Goal: Transaction & Acquisition: Purchase product/service

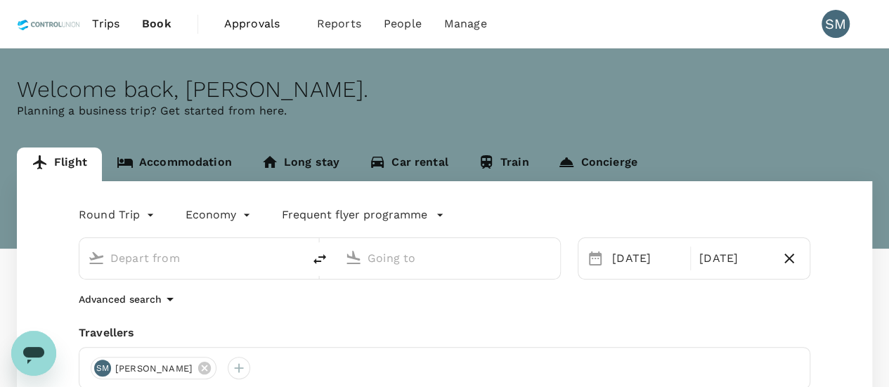
type input "Kuala Lumpur Intl ([GEOGRAPHIC_DATA])"
type input "Tan Son Nhat Intl (SGN)"
type input "Kuala Lumpur Intl ([GEOGRAPHIC_DATA])"
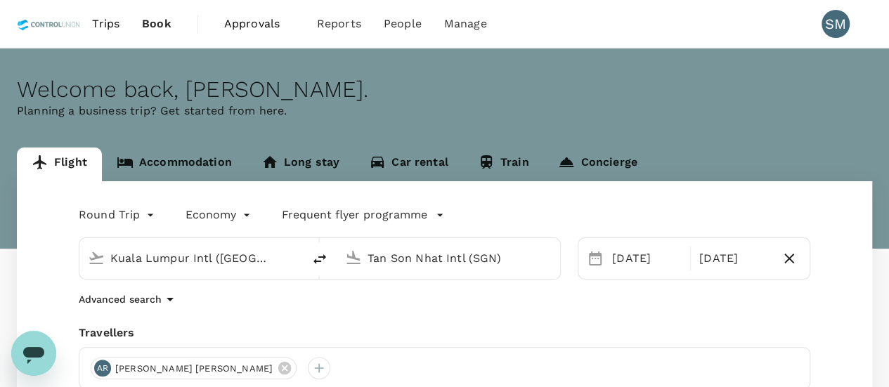
click at [510, 255] on input "Tan Son Nhat Intl (SGN)" at bounding box center [449, 258] width 163 height 22
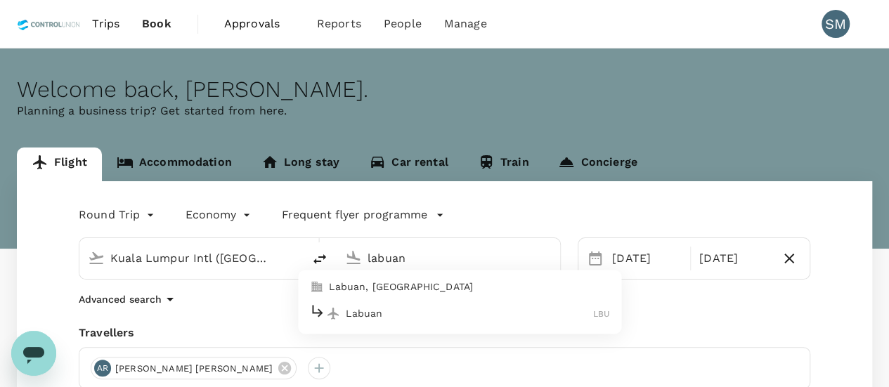
click at [367, 316] on p "Labuan" at bounding box center [469, 313] width 247 height 14
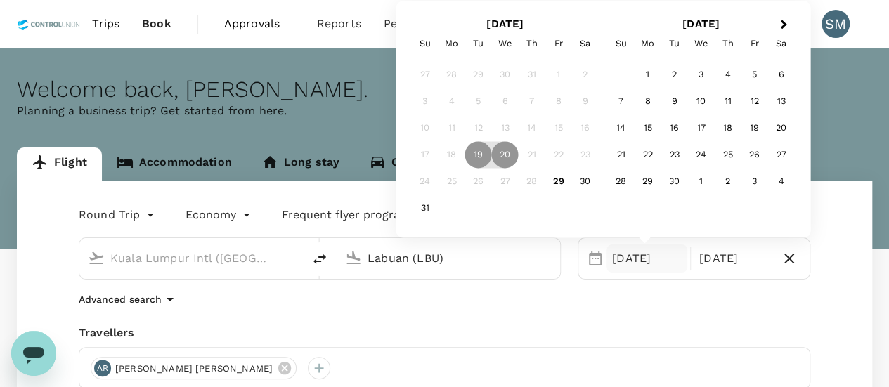
type input "Labuan (LBU)"
click at [152, 216] on body "Trips Book Approvals 0 Reports People Manage SM Welcome back , [GEOGRAPHIC_DATA…" at bounding box center [444, 296] width 889 height 592
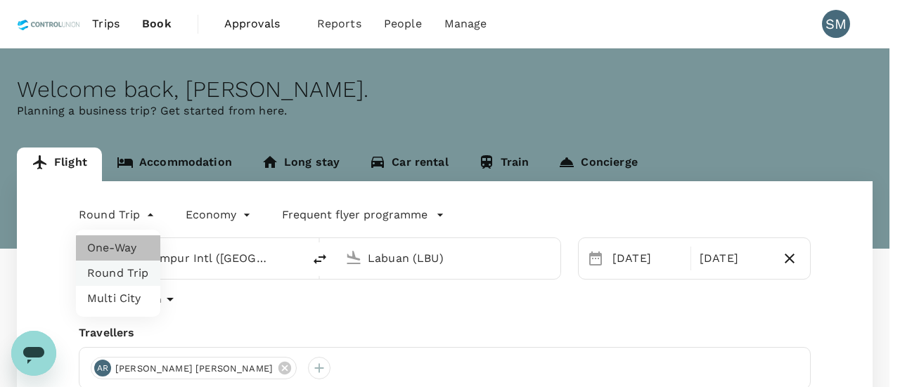
click at [117, 247] on li "One-Way" at bounding box center [118, 247] width 84 height 25
type input "oneway"
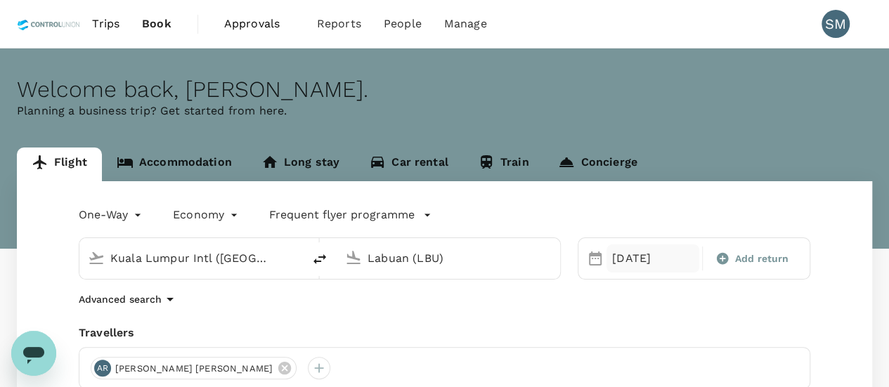
click at [634, 257] on div "[DATE]" at bounding box center [652, 259] width 93 height 28
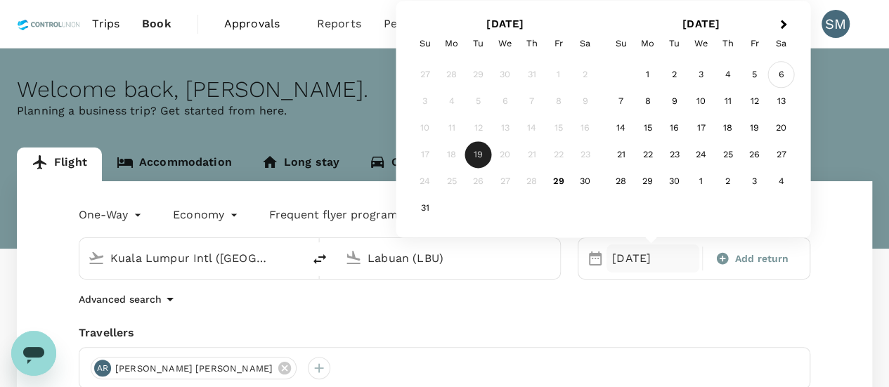
click at [779, 72] on div "6" at bounding box center [781, 75] width 27 height 27
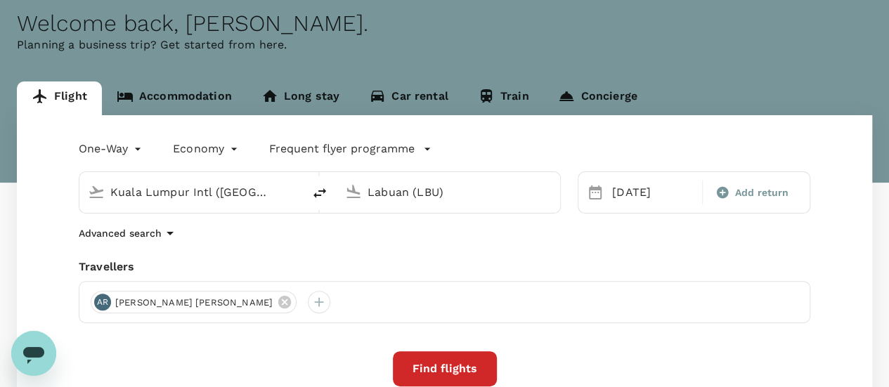
scroll to position [141, 0]
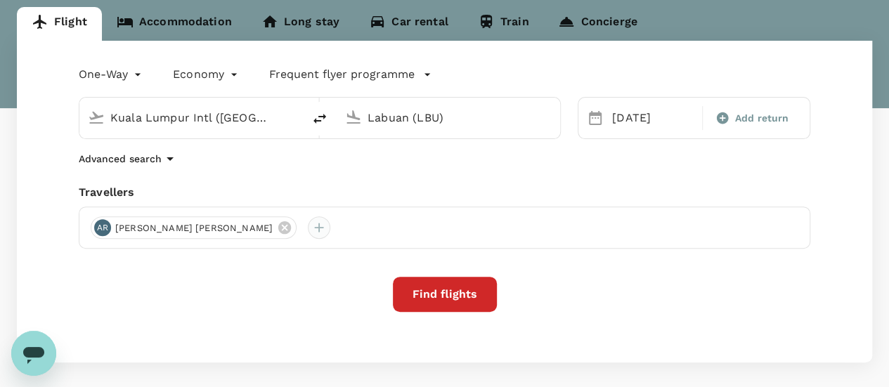
click at [308, 229] on div at bounding box center [319, 227] width 22 height 22
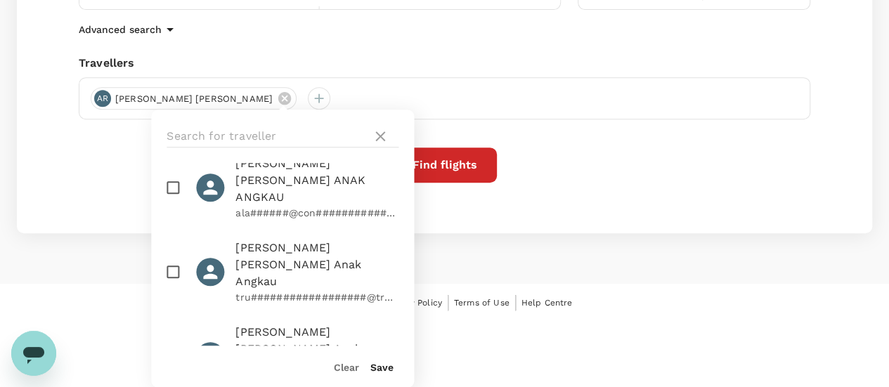
scroll to position [0, 0]
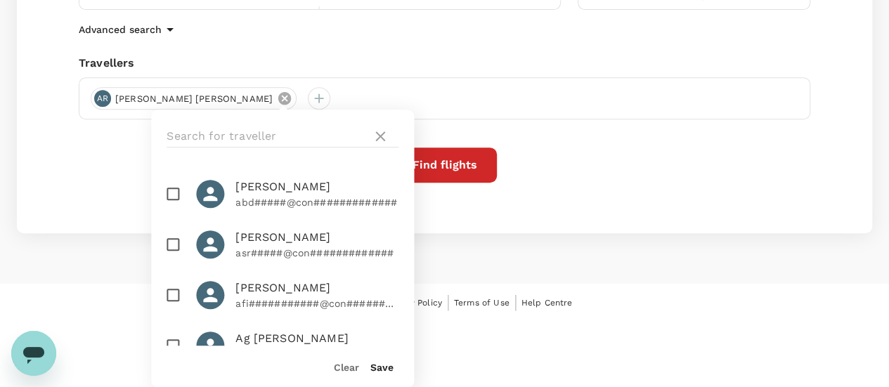
click at [277, 96] on icon at bounding box center [284, 98] width 15 height 15
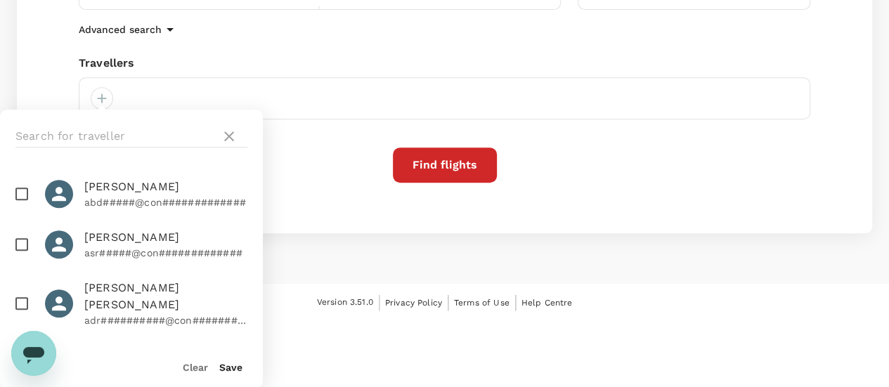
scroll to position [203, 0]
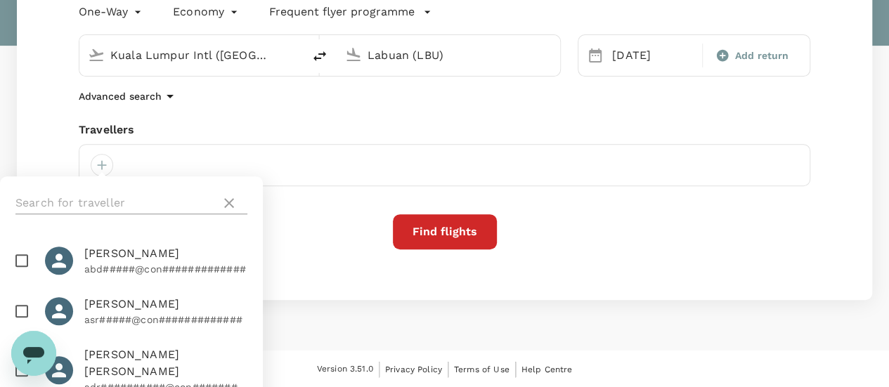
click at [230, 206] on icon at bounding box center [229, 203] width 17 height 17
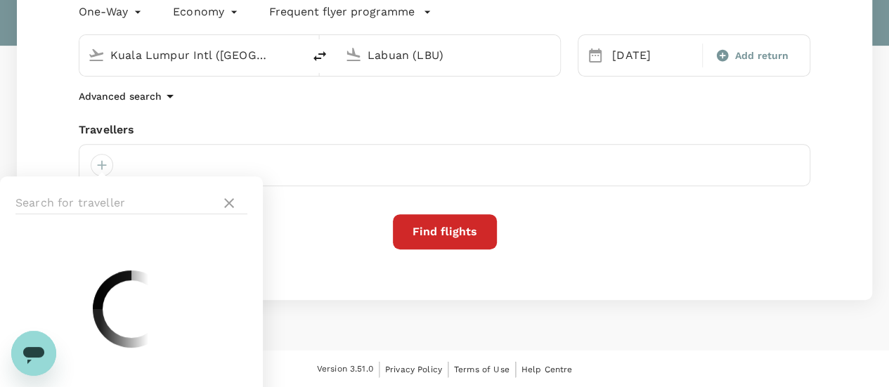
click at [271, 165] on div at bounding box center [445, 165] width 732 height 42
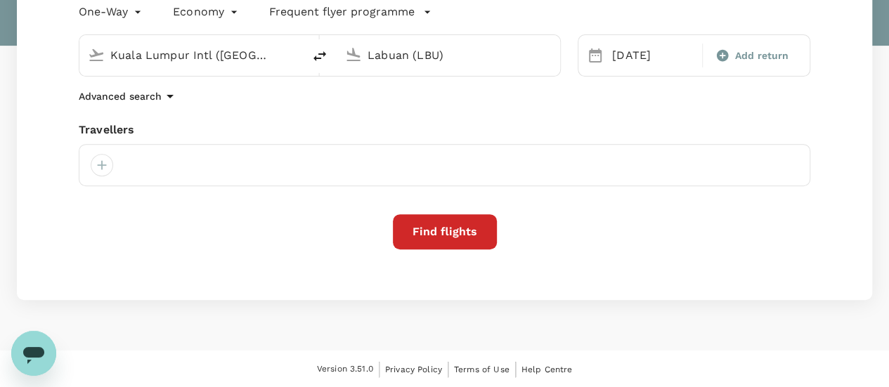
click at [436, 231] on button "Find flights" at bounding box center [445, 231] width 104 height 35
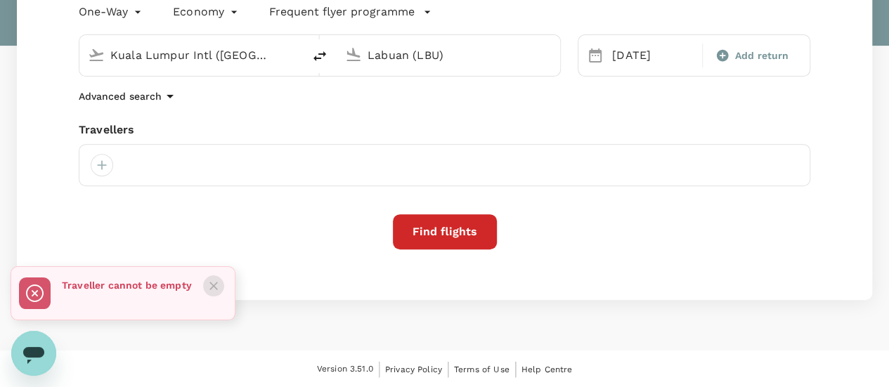
click at [221, 285] on button "Close" at bounding box center [213, 285] width 21 height 21
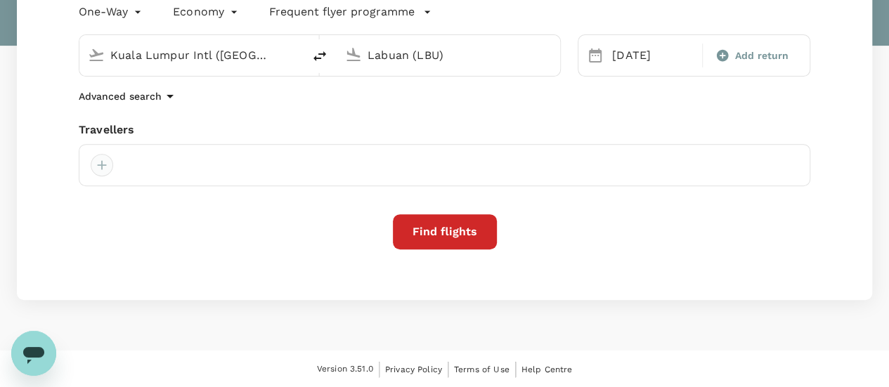
click at [104, 165] on div at bounding box center [102, 165] width 22 height 22
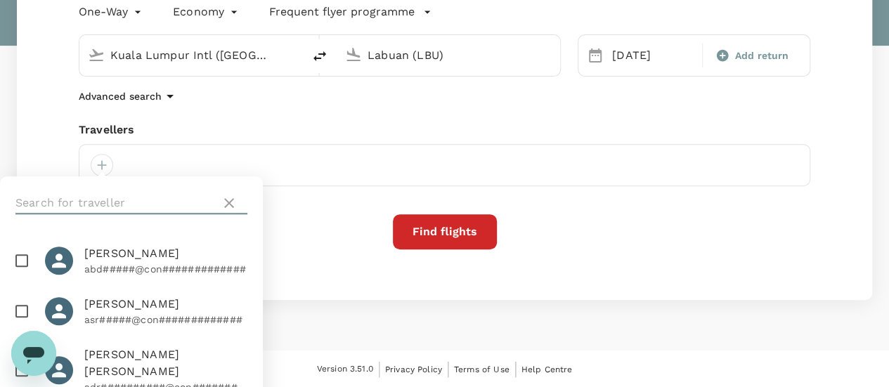
click at [131, 200] on input "text" at bounding box center [115, 203] width 200 height 22
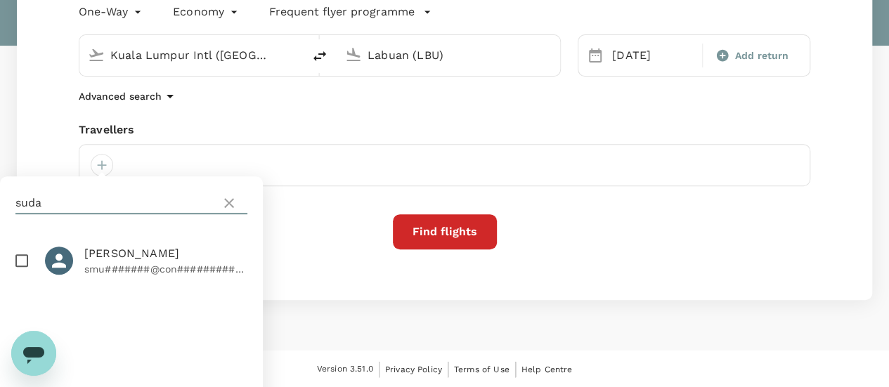
type input "suda"
click at [27, 259] on input "checkbox" at bounding box center [22, 261] width 30 height 30
checkbox input "true"
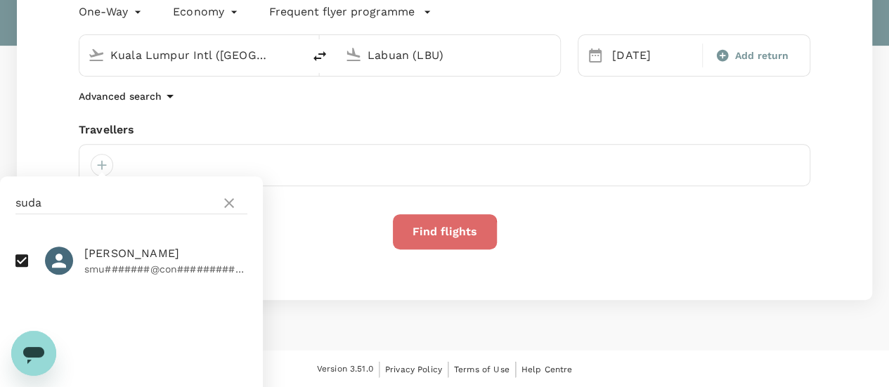
click at [420, 234] on button "Find flights" at bounding box center [445, 231] width 104 height 35
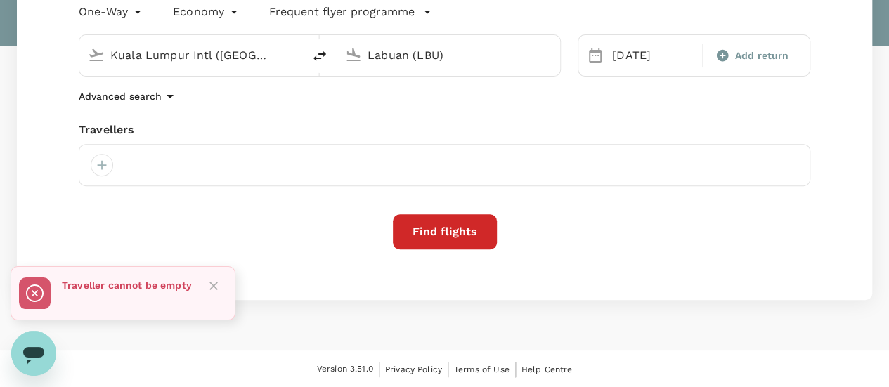
click at [183, 162] on div at bounding box center [445, 165] width 732 height 42
click at [209, 285] on icon "Close" at bounding box center [214, 286] width 14 height 14
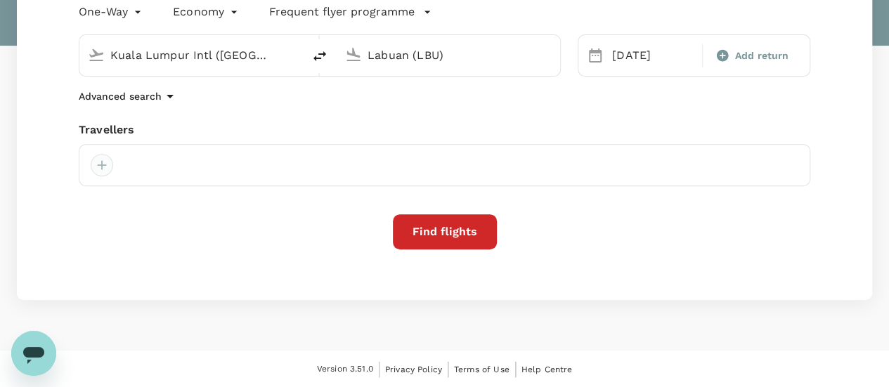
click at [99, 162] on div at bounding box center [102, 165] width 22 height 22
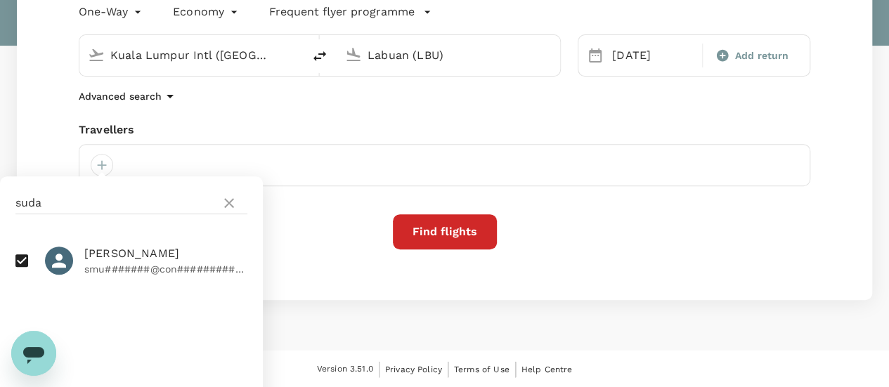
click at [93, 265] on p "smu#######@con#############" at bounding box center [165, 269] width 163 height 14
click at [20, 262] on input "checkbox" at bounding box center [22, 261] width 30 height 30
checkbox input "true"
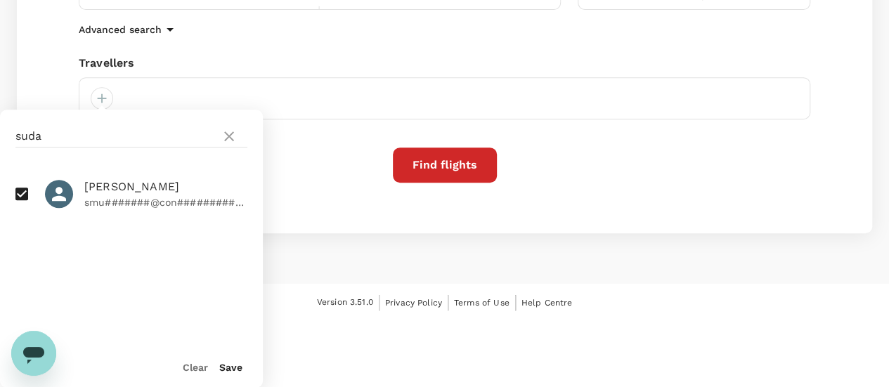
click at [229, 365] on button "Save" at bounding box center [230, 367] width 23 height 11
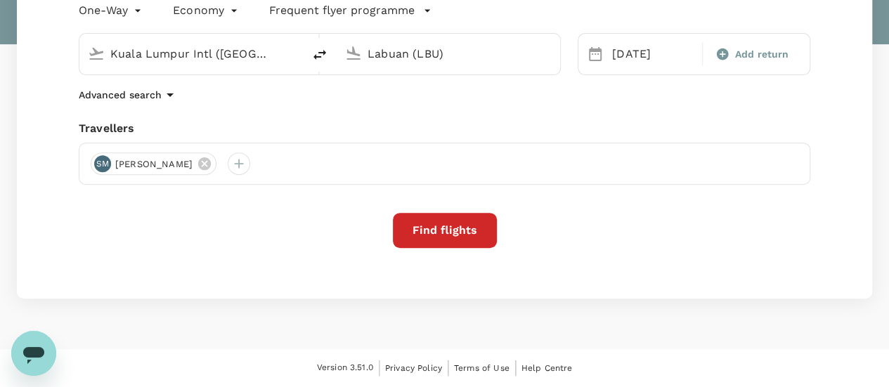
scroll to position [203, 0]
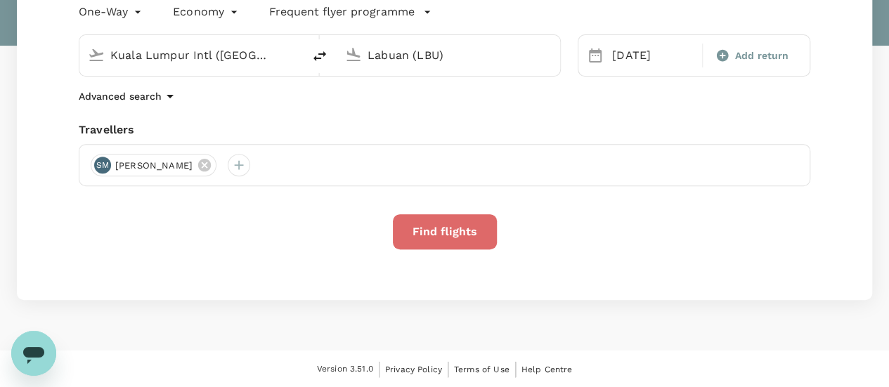
click at [468, 233] on button "Find flights" at bounding box center [445, 231] width 104 height 35
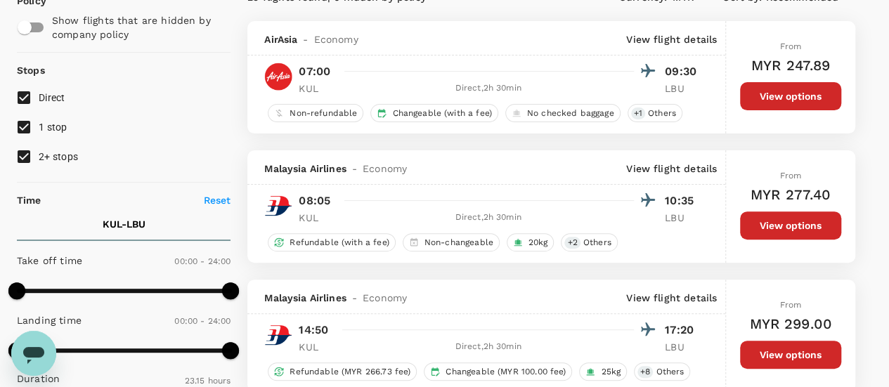
scroll to position [141, 0]
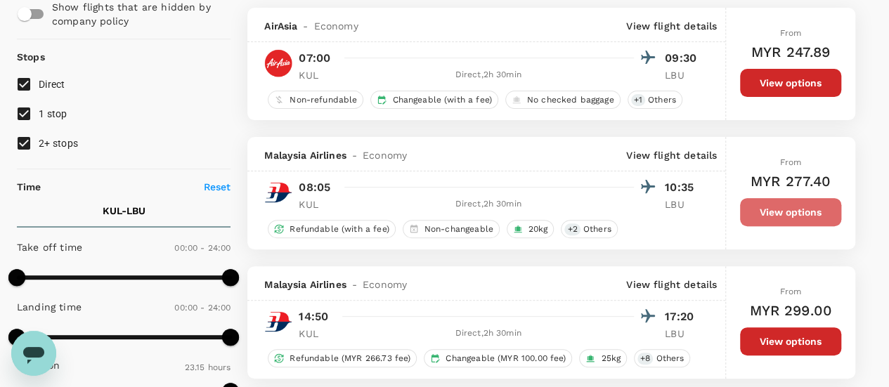
click at [824, 209] on button "View options" at bounding box center [790, 212] width 101 height 28
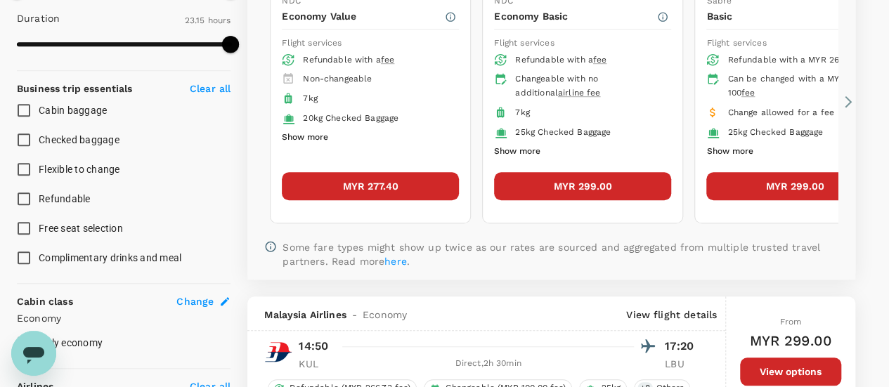
scroll to position [347, 0]
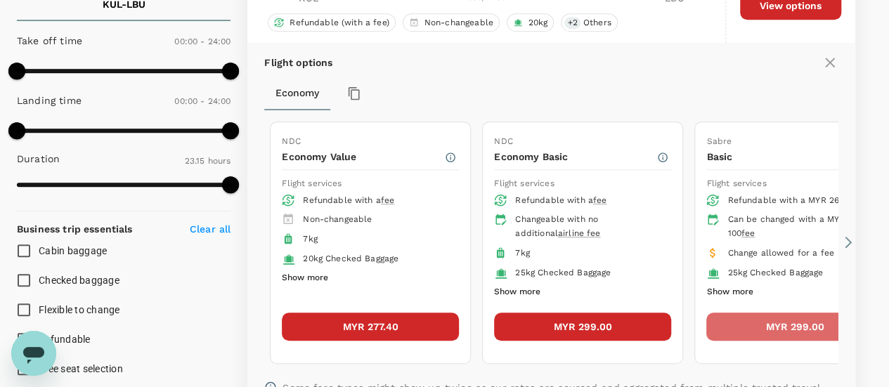
click at [788, 320] on button "MYR 299.00" at bounding box center [794, 327] width 177 height 28
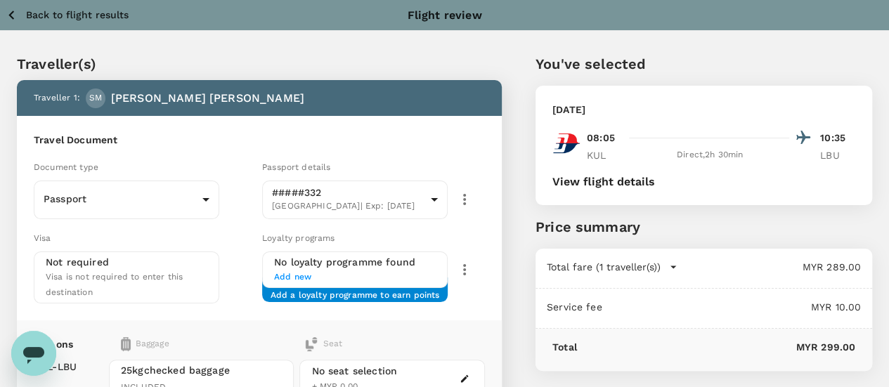
click at [680, 268] on icon "button" at bounding box center [673, 267] width 14 height 14
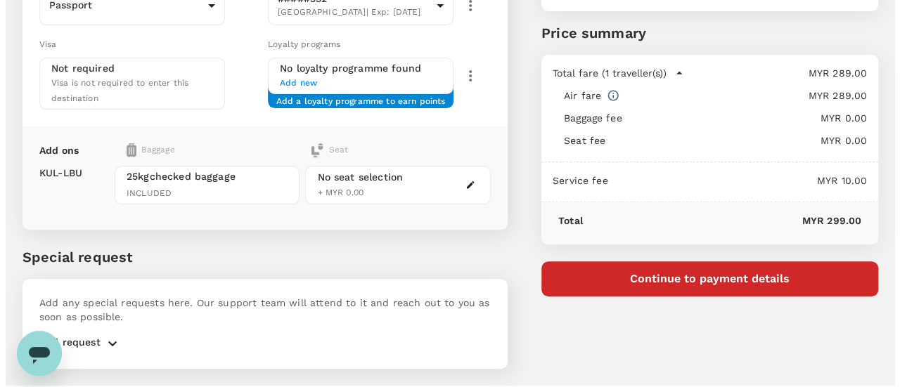
scroll to position [200, 0]
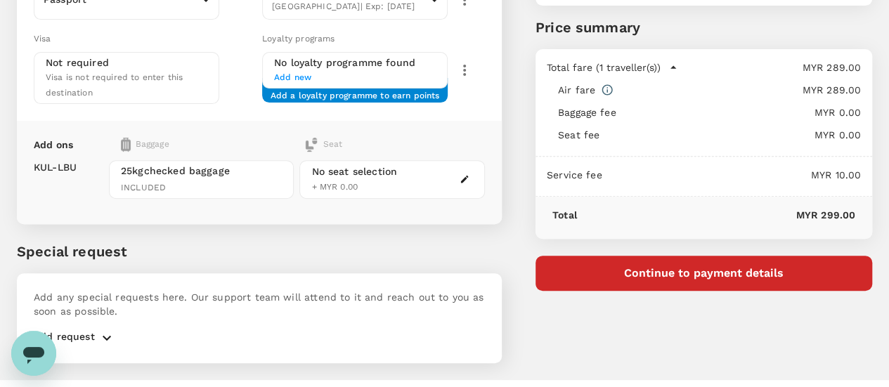
click at [765, 280] on button "Continue to payment details" at bounding box center [703, 273] width 337 height 35
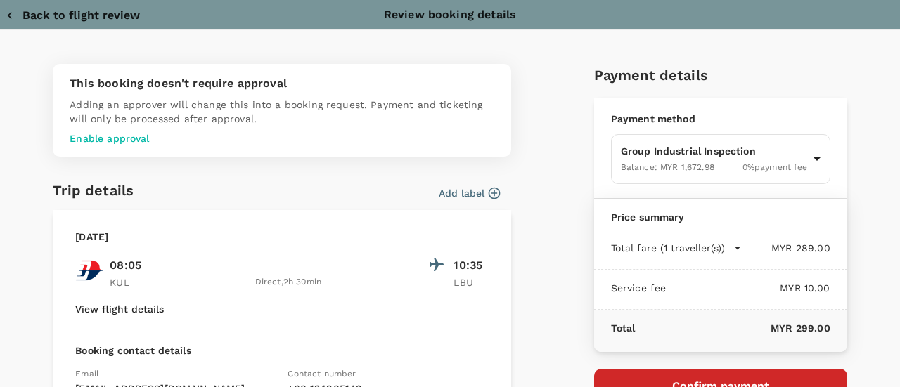
type input "9f630727-245a-43ac-9bb1-e109b60bcd1f"
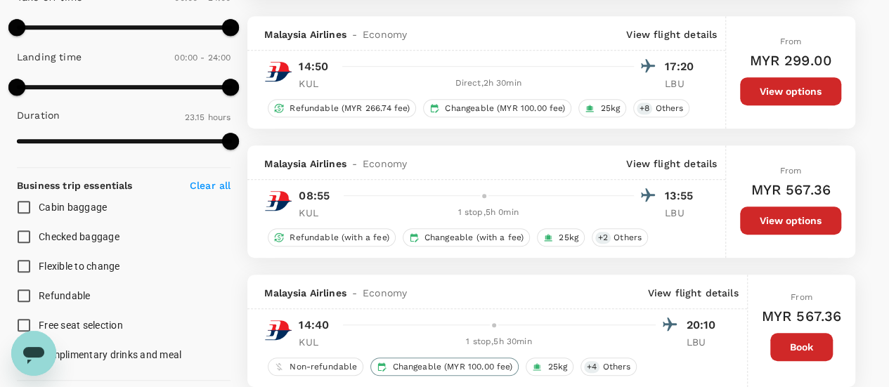
scroll to position [346, 0]
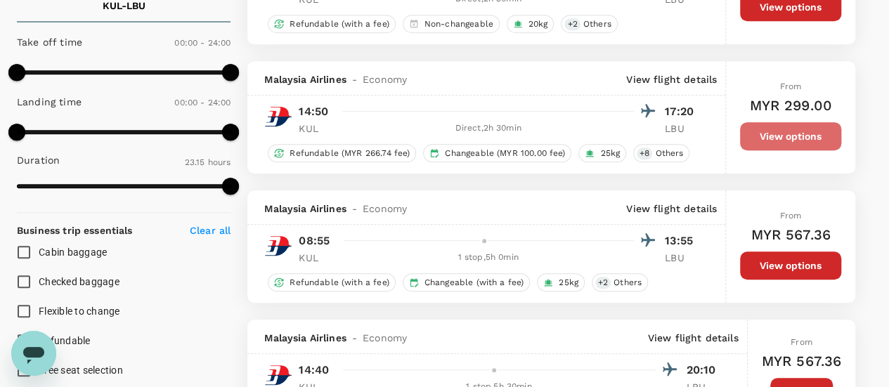
click at [783, 134] on button "View options" at bounding box center [790, 136] width 101 height 28
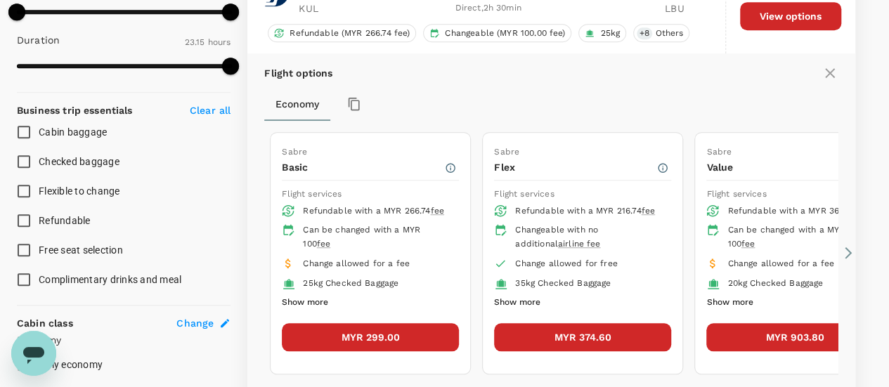
scroll to position [546, 0]
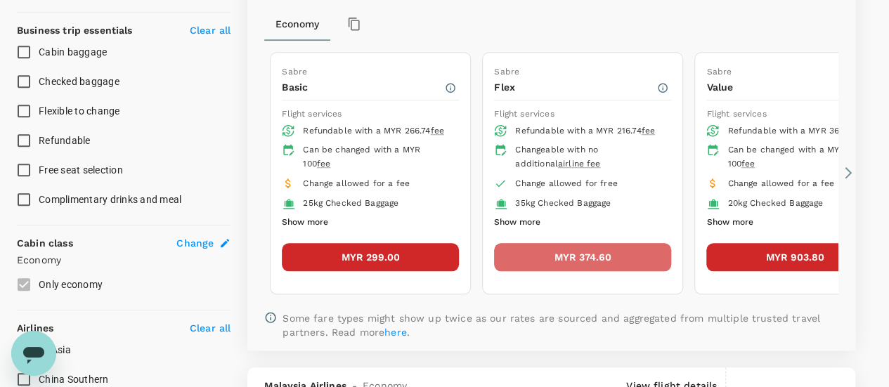
click at [576, 251] on button "MYR 374.60" at bounding box center [582, 257] width 177 height 28
